Goal: Information Seeking & Learning: Learn about a topic

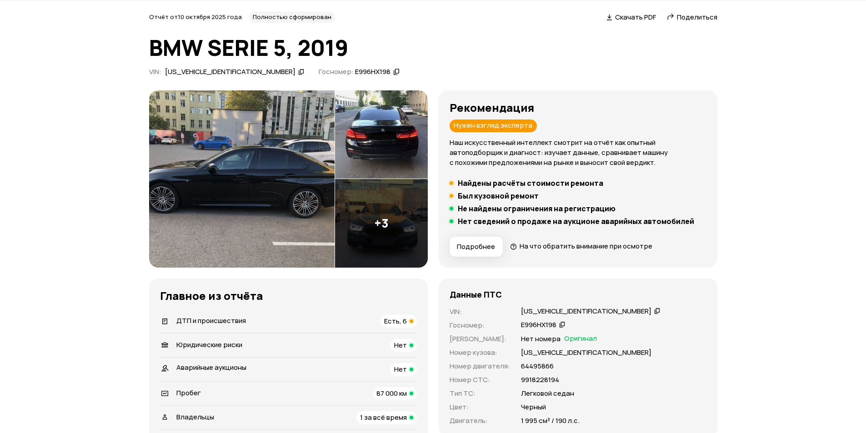
scroll to position [45, 0]
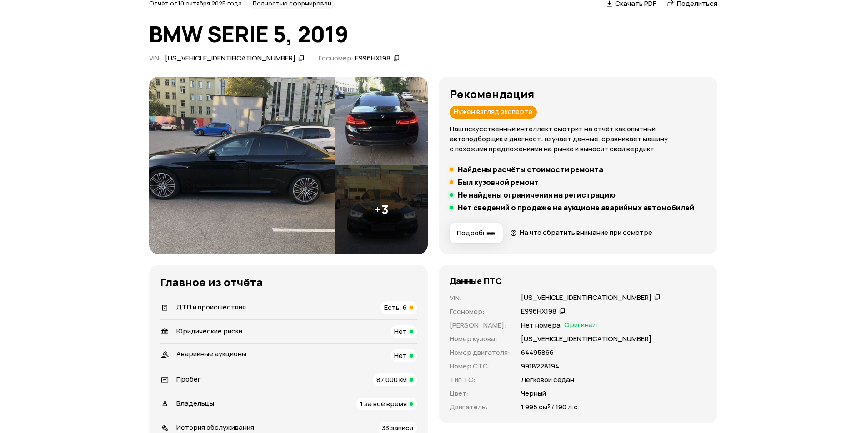
click at [246, 156] on img at bounding box center [242, 165] width 186 height 177
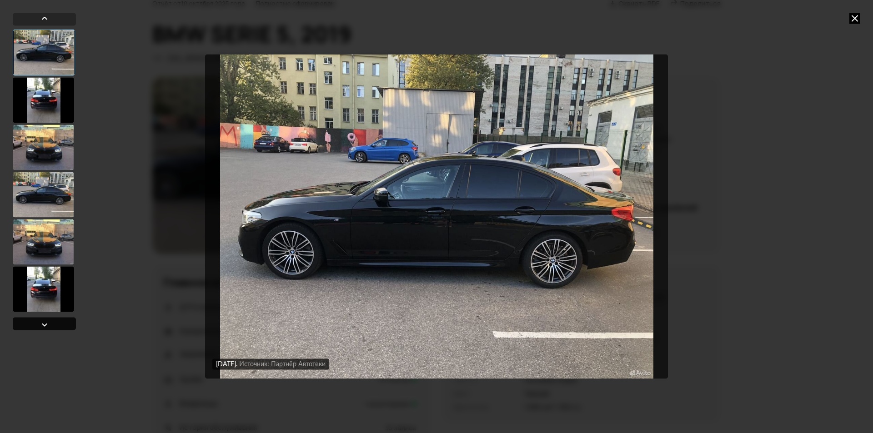
click at [50, 326] on div at bounding box center [44, 324] width 11 height 11
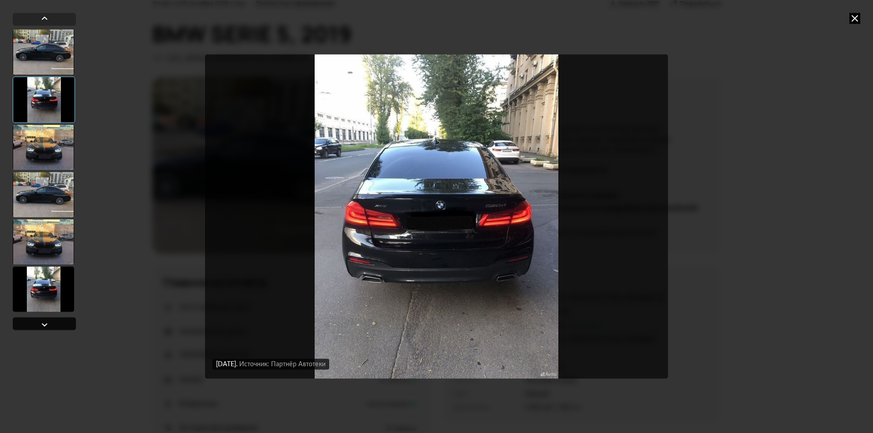
click at [50, 326] on div at bounding box center [44, 324] width 11 height 11
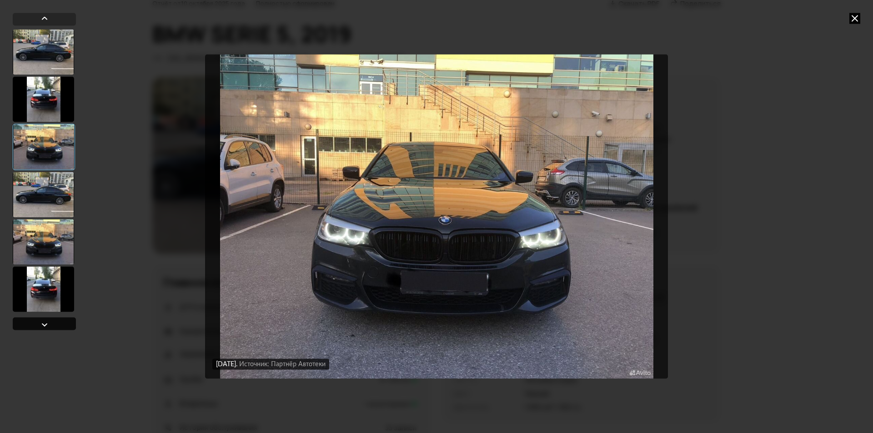
click at [50, 326] on div at bounding box center [44, 324] width 11 height 11
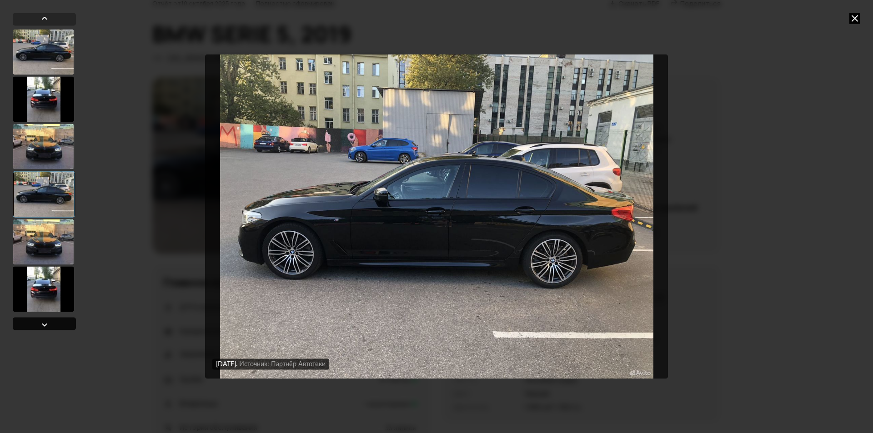
click at [50, 326] on div at bounding box center [44, 324] width 11 height 11
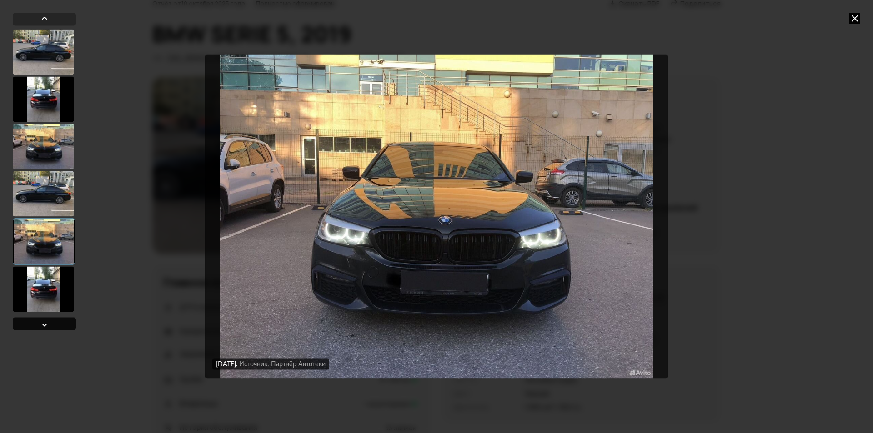
click at [50, 326] on div at bounding box center [44, 324] width 11 height 11
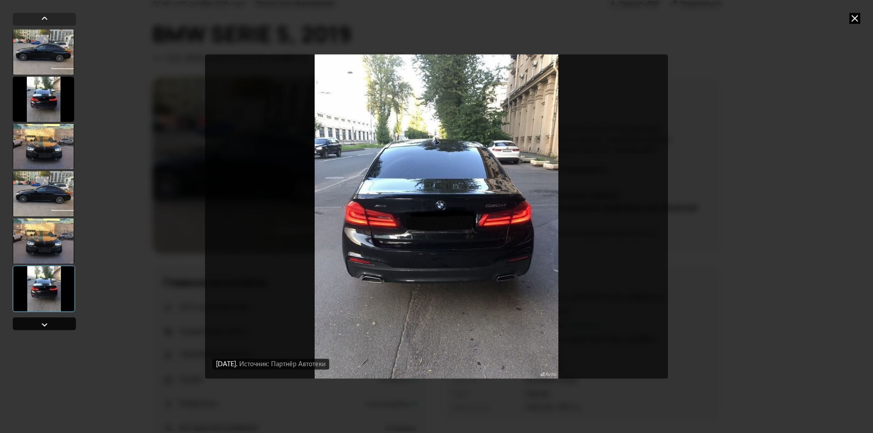
click at [50, 326] on div at bounding box center [44, 324] width 11 height 11
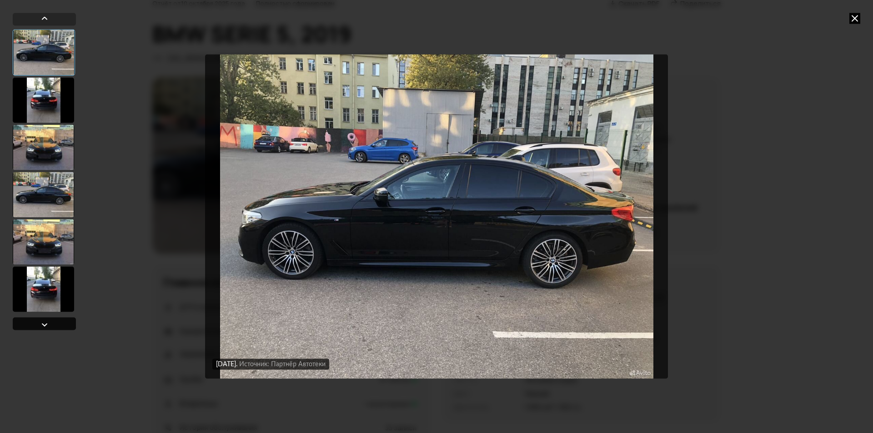
click at [50, 326] on div at bounding box center [44, 324] width 11 height 11
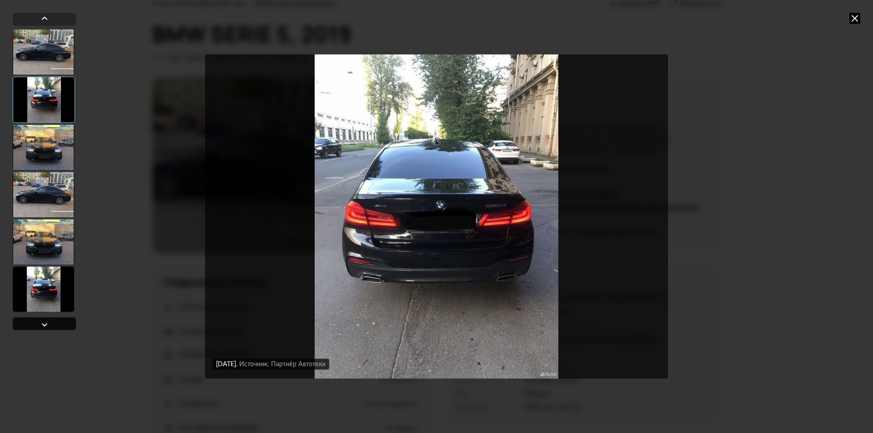
click at [50, 326] on div at bounding box center [44, 324] width 11 height 11
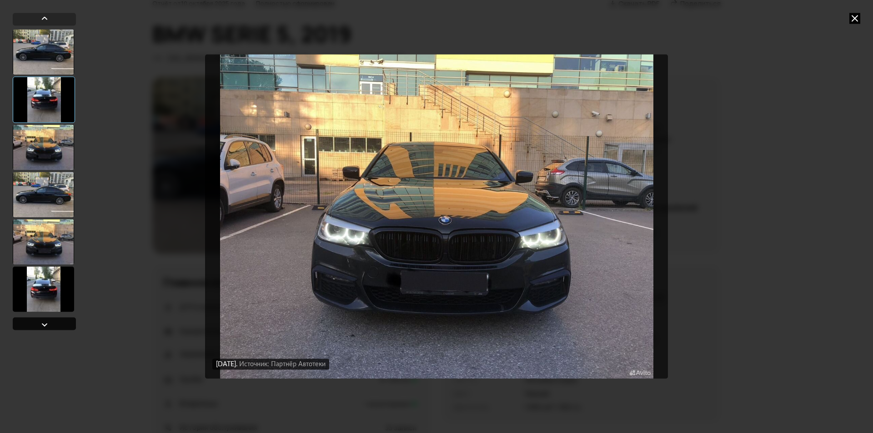
click at [50, 326] on div at bounding box center [44, 324] width 11 height 11
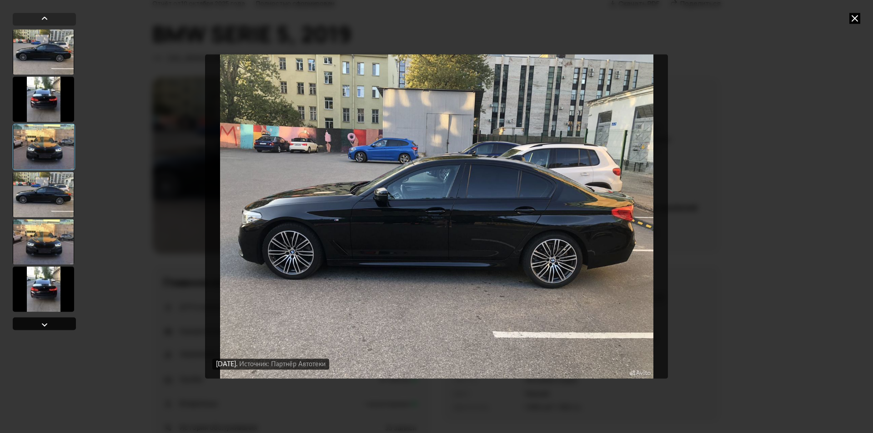
click at [50, 326] on div at bounding box center [44, 324] width 11 height 11
click at [50, 326] on div at bounding box center [44, 323] width 63 height 13
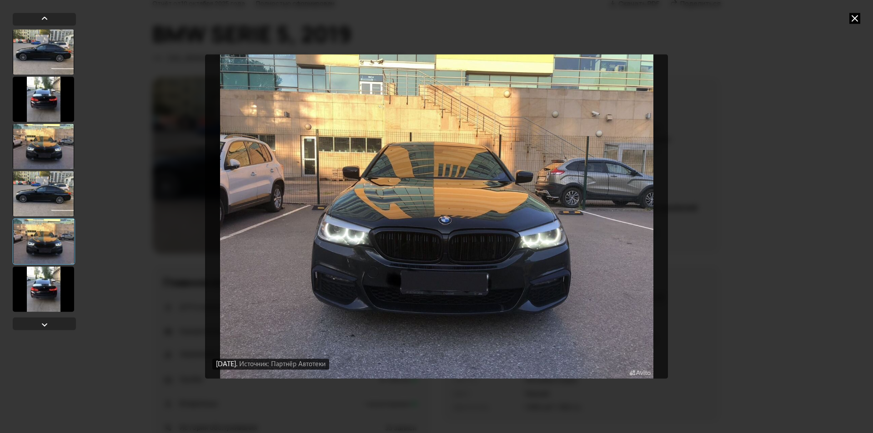
click at [856, 17] on icon at bounding box center [855, 18] width 11 height 11
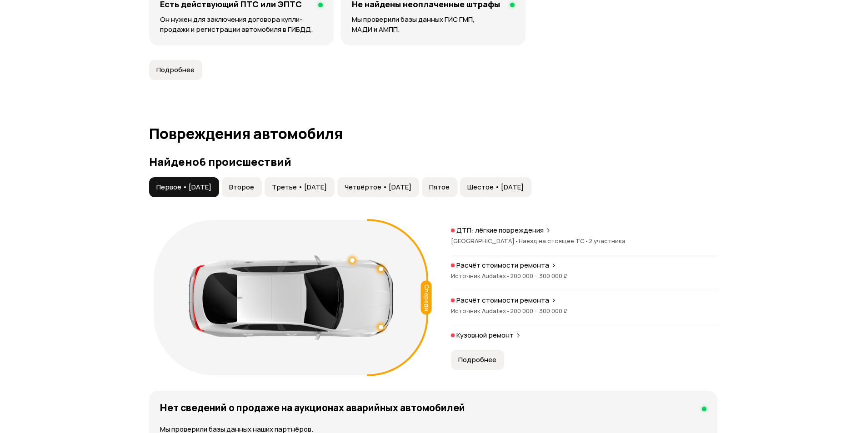
scroll to position [819, 0]
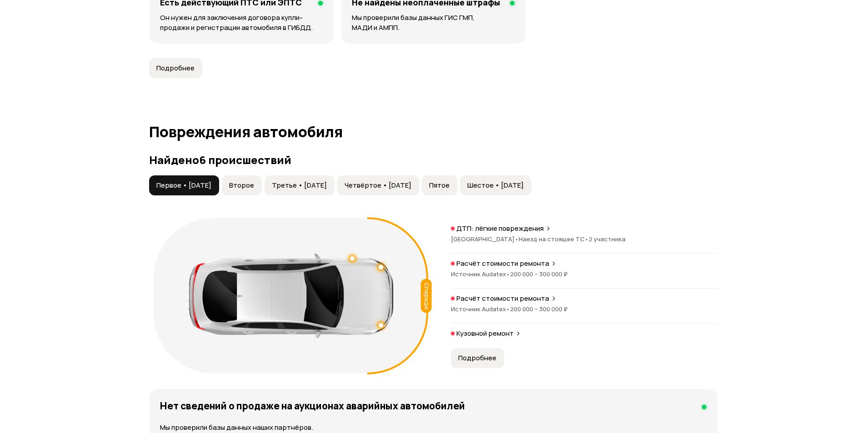
click at [254, 182] on span "Второе" at bounding box center [241, 185] width 25 height 9
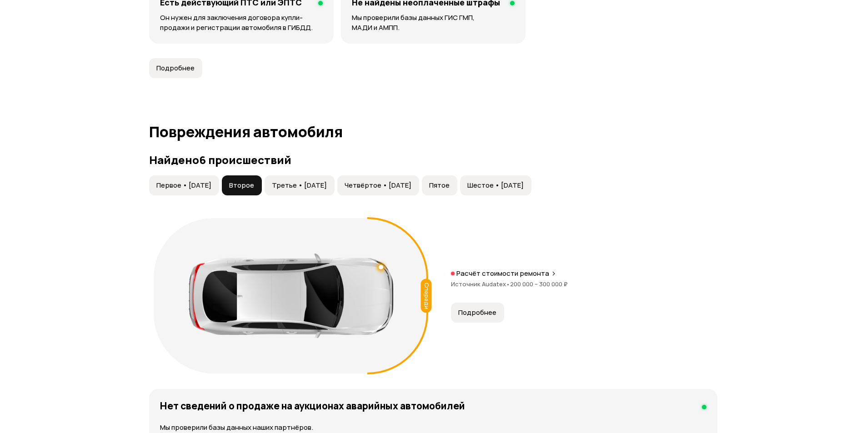
click at [300, 178] on button "Третье • [DATE]" at bounding box center [300, 186] width 70 height 20
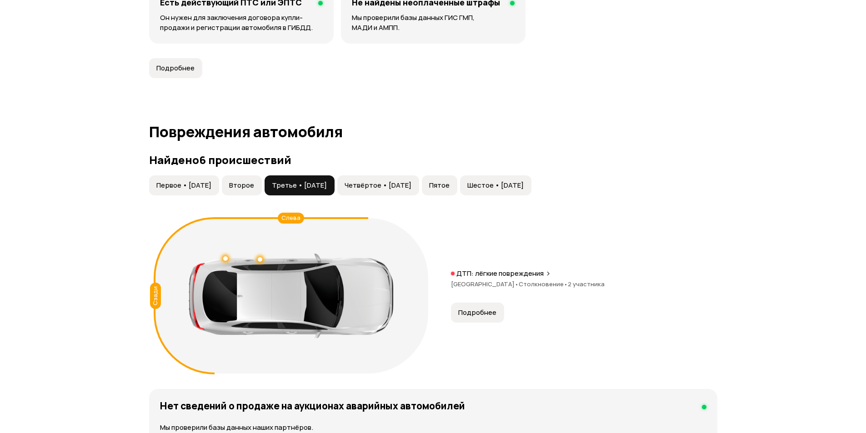
click at [412, 185] on span "Четвёртое • [DATE]" at bounding box center [378, 185] width 67 height 9
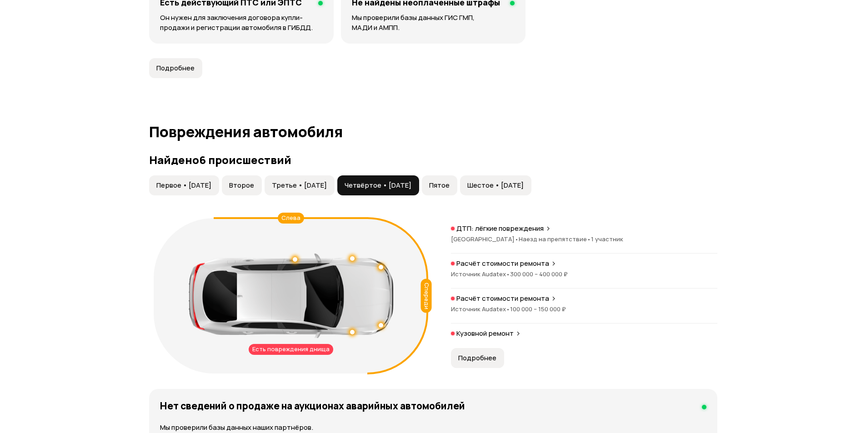
click at [450, 186] on span "Пятое" at bounding box center [439, 185] width 20 height 9
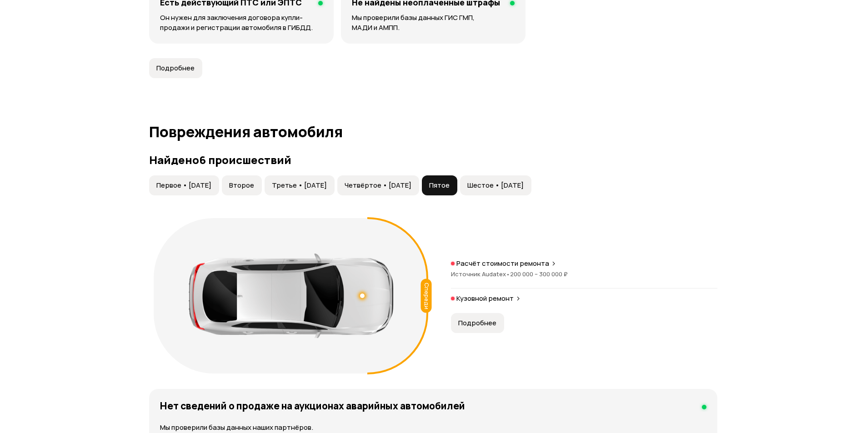
click at [524, 188] on span "Шестое • [DATE]" at bounding box center [496, 185] width 56 height 9
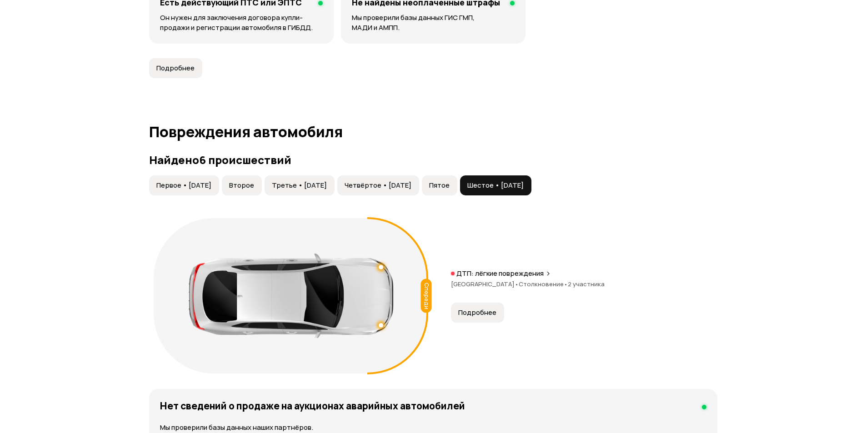
click at [486, 308] on span "Подробнее" at bounding box center [477, 312] width 38 height 9
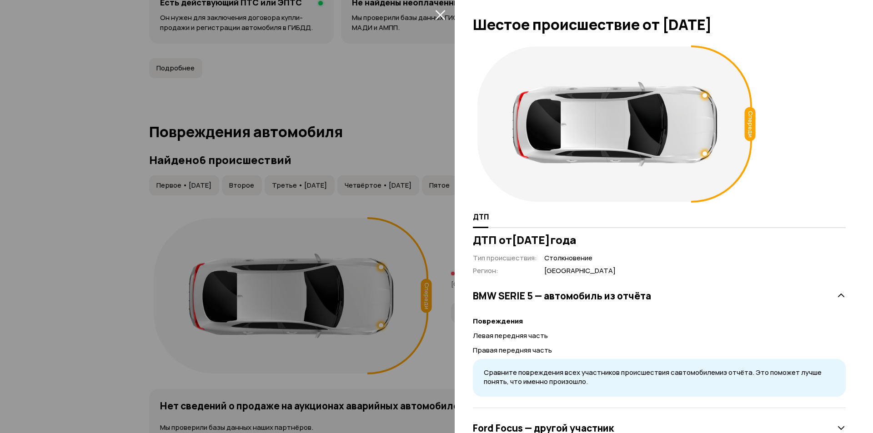
click at [441, 14] on icon "закрыть" at bounding box center [440, 15] width 10 height 10
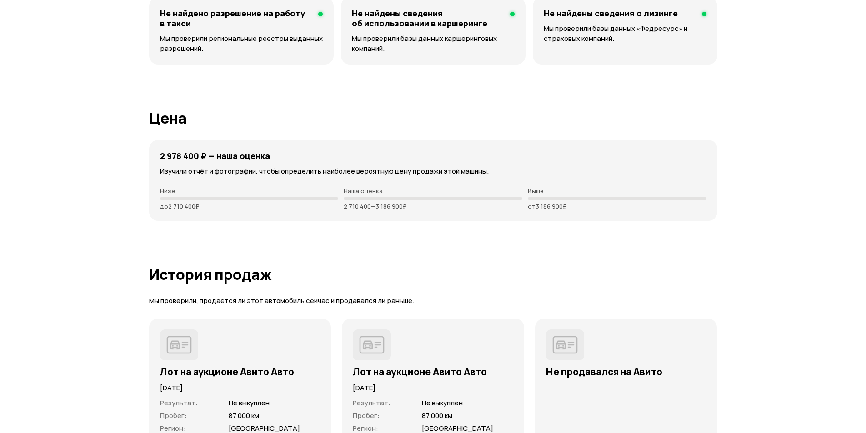
scroll to position [2229, 0]
